Goal: Complete application form

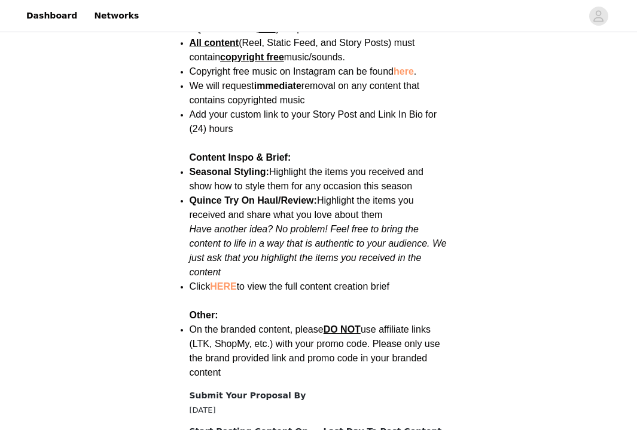
scroll to position [1695, 0]
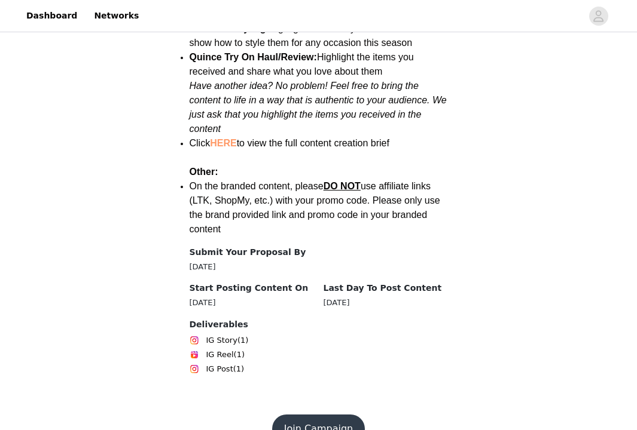
click at [338, 415] on button "Join Campaign" at bounding box center [318, 429] width 93 height 29
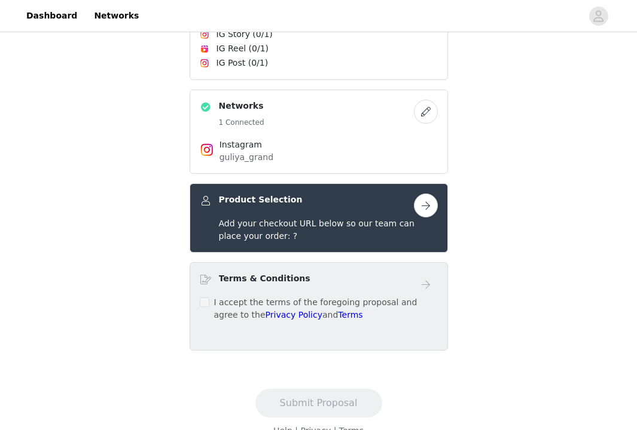
scroll to position [301, 0]
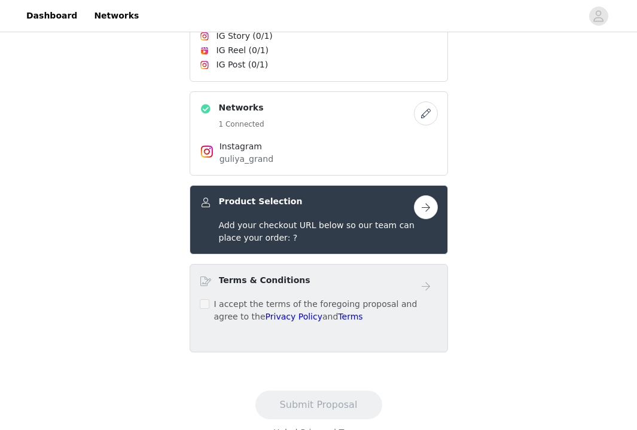
click at [427, 219] on div "Add your checkout URL below so our team can place your order: ?" at bounding box center [328, 231] width 219 height 25
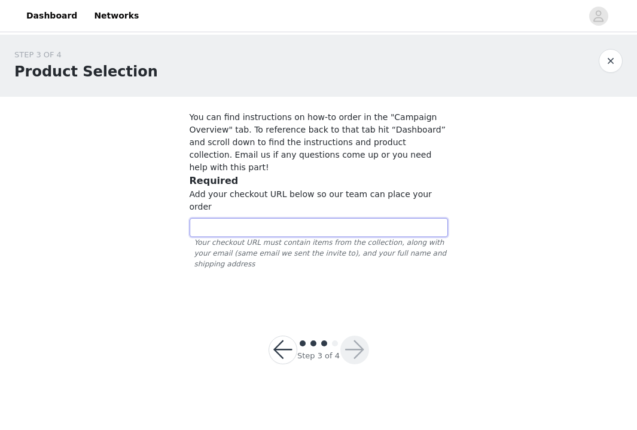
click at [335, 218] on input "text" at bounding box center [319, 227] width 258 height 19
paste input "[URL][DOMAIN_NAME]"
type input "[URL][DOMAIN_NAME]"
click at [359, 336] on button "button" at bounding box center [354, 350] width 29 height 29
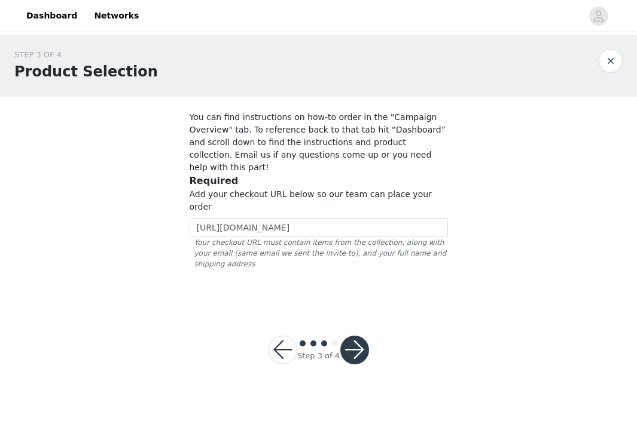
scroll to position [0, 0]
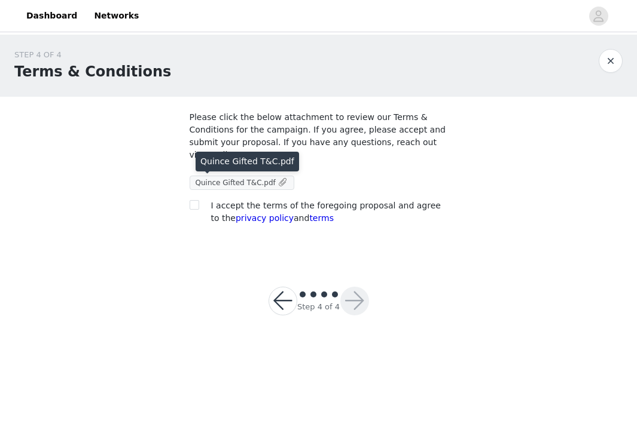
click at [245, 182] on span "Quince Gifted T&C.pdf" at bounding box center [235, 183] width 80 height 8
click at [195, 204] on input "checkbox" at bounding box center [194, 204] width 8 height 8
checkbox input "true"
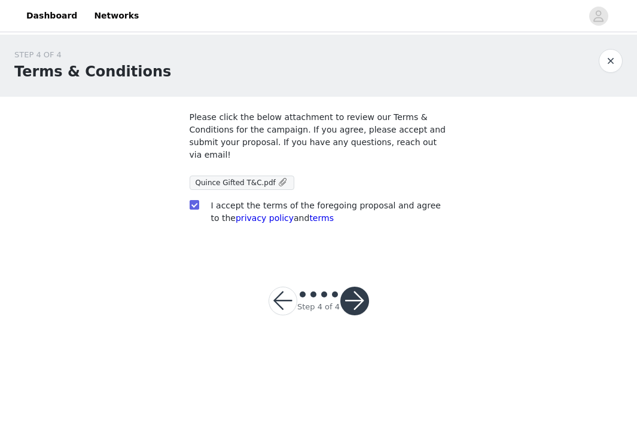
click at [352, 299] on button "button" at bounding box center [354, 301] width 29 height 29
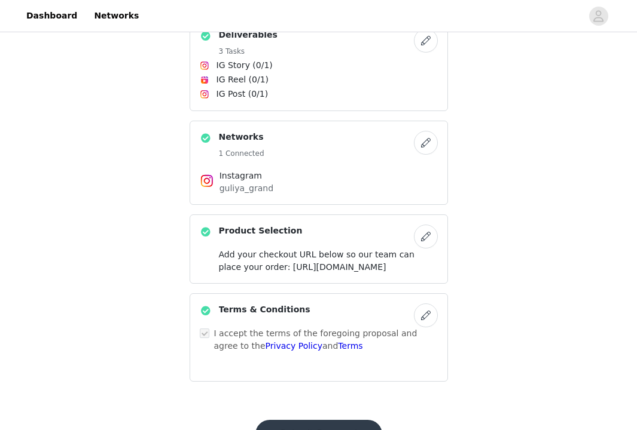
scroll to position [362, 0]
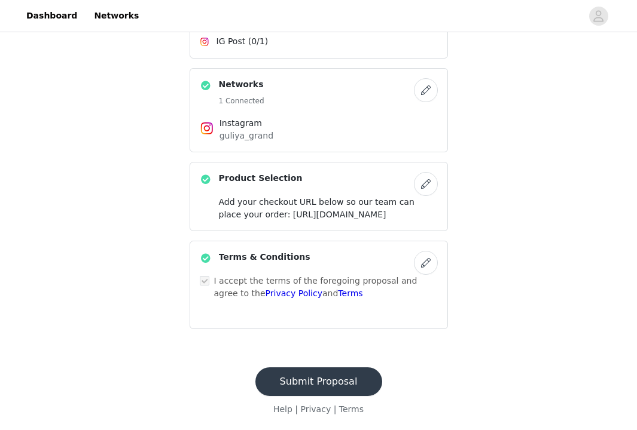
click at [336, 382] on button "Submit Proposal" at bounding box center [318, 382] width 127 height 29
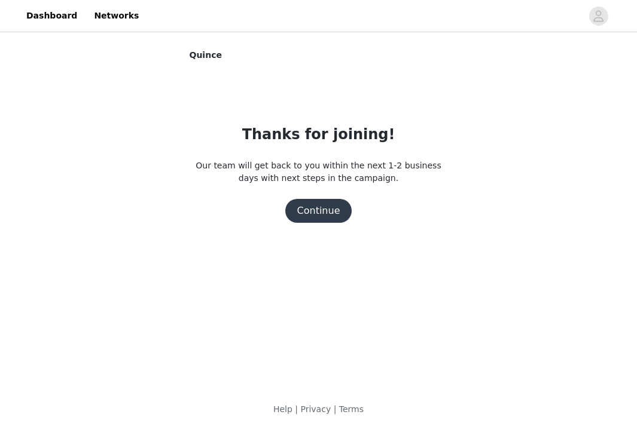
click at [322, 214] on button "Continue" at bounding box center [318, 211] width 67 height 24
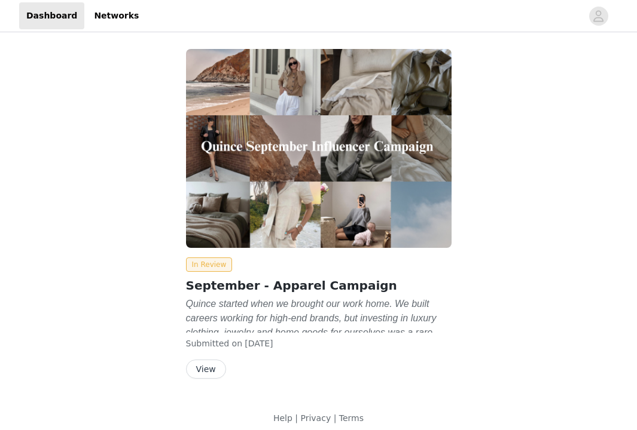
scroll to position [9, 0]
